Goal: Task Accomplishment & Management: Manage account settings

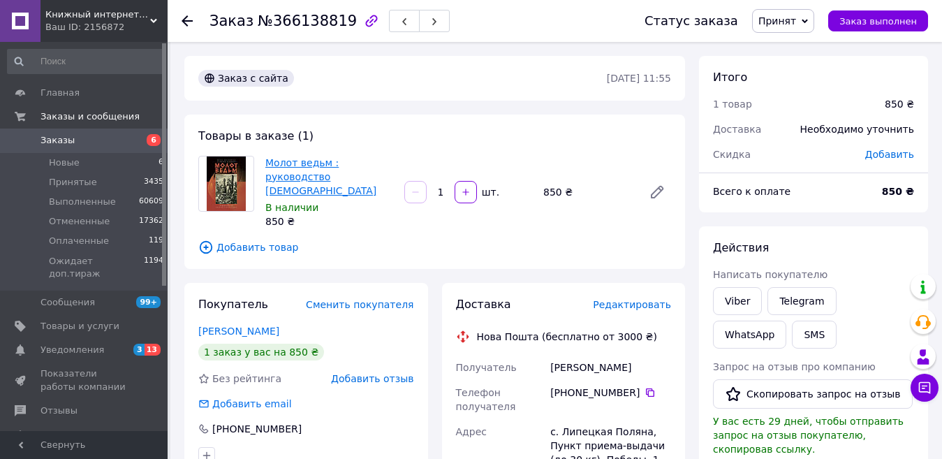
click at [343, 173] on link "Молот ведьм : руководство [DEMOGRAPHIC_DATA]" at bounding box center [320, 176] width 111 height 39
drag, startPoint x: 263, startPoint y: 159, endPoint x: 362, endPoint y: 172, distance: 99.3
click at [362, 172] on div "Молот ведьм : руководство [DEMOGRAPHIC_DATA] В наличии 850 ₴" at bounding box center [329, 192] width 139 height 78
copy link "Молот ведьм : руководство [DEMOGRAPHIC_DATA]"
click at [74, 344] on span "Уведомления" at bounding box center [73, 350] width 64 height 13
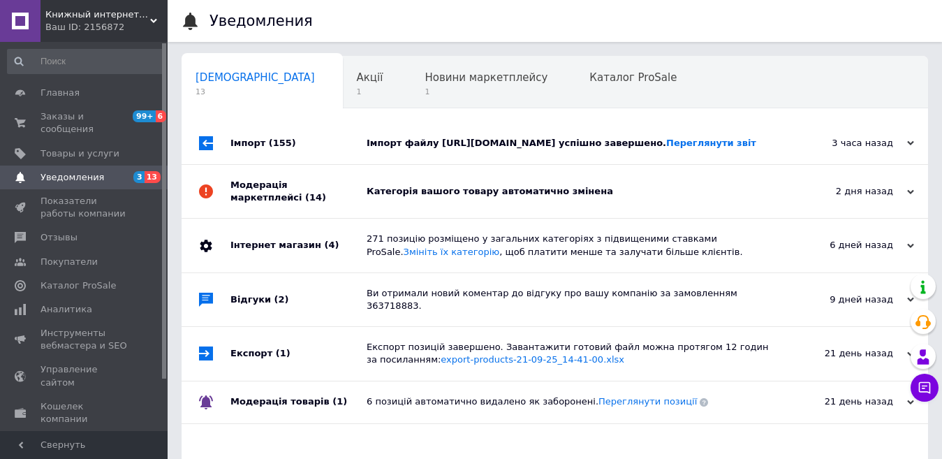
click at [483, 198] on div "Категорія вашого товару автоматично змінена" at bounding box center [571, 191] width 408 height 13
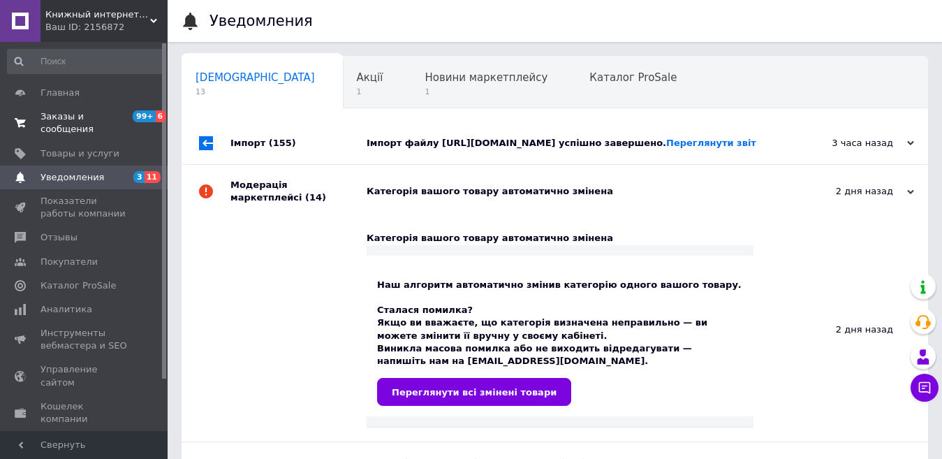
click at [99, 117] on span "Заказы и сообщения" at bounding box center [85, 122] width 89 height 25
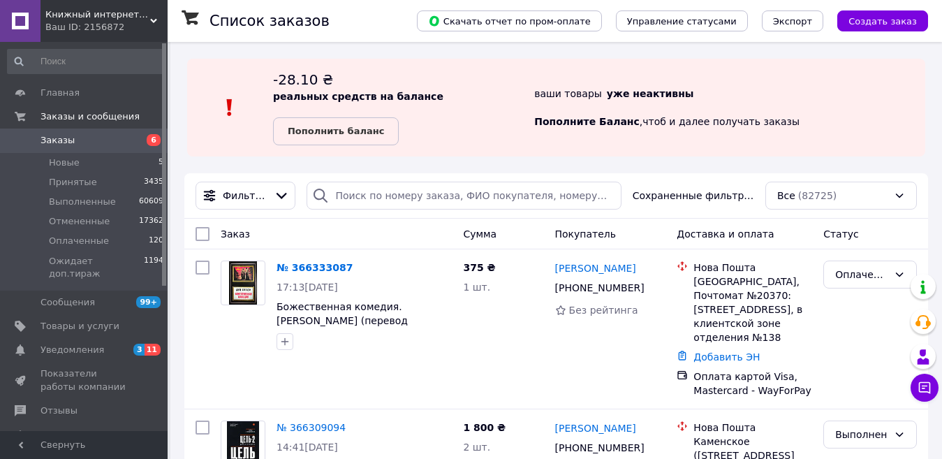
scroll to position [70, 0]
